Goal: Navigation & Orientation: Find specific page/section

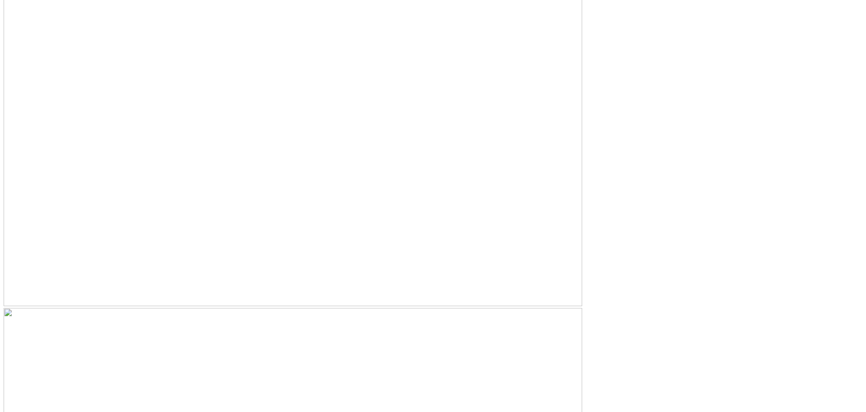
scroll to position [3034, 0]
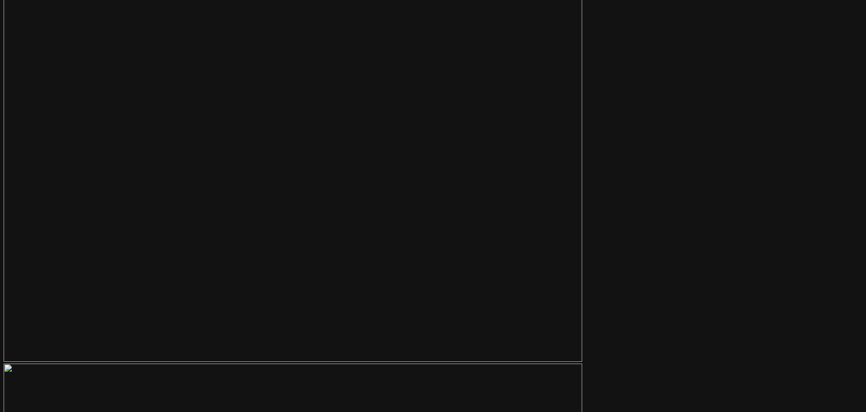
scroll to position [2944, 0]
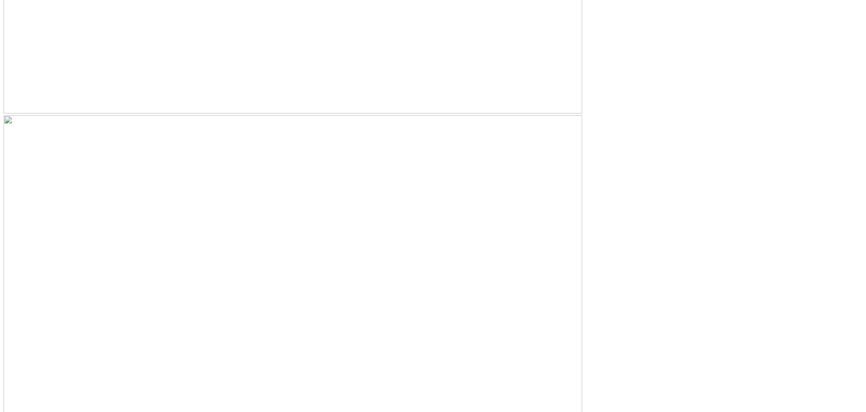
scroll to position [4038, 0]
click at [286, 21] on h1 "[DOMAIN_NAME]" at bounding box center [433, 15] width 859 height 12
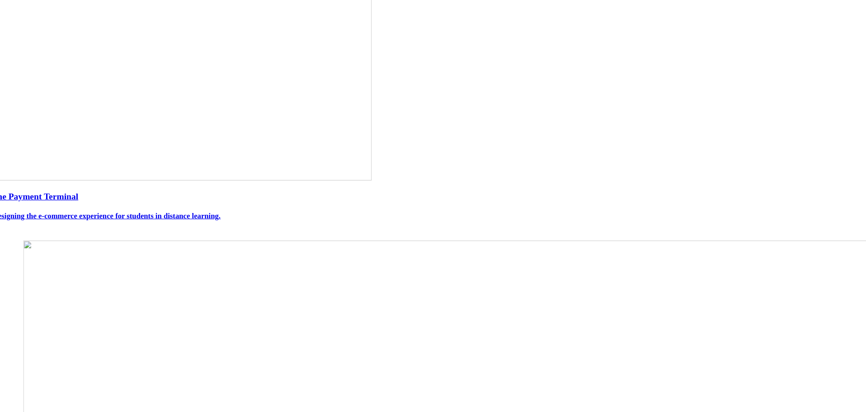
click at [322, 202] on h3 "Stone Payment Terminal" at bounding box center [433, 196] width 896 height 10
